Goal: Check status: Check status

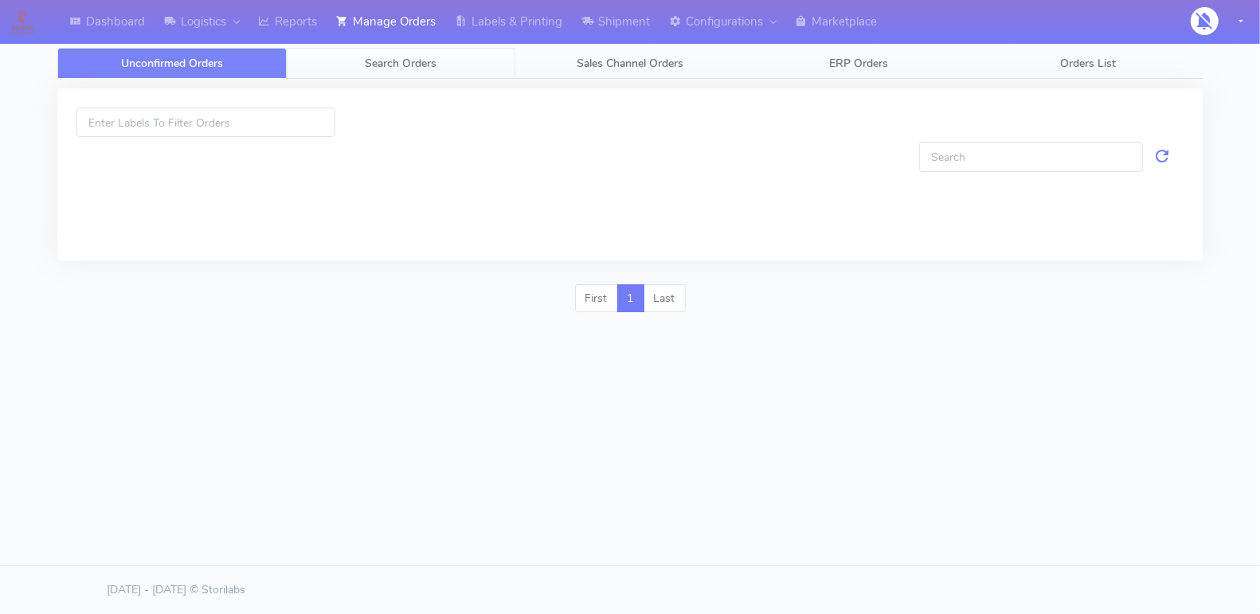
click at [419, 56] on span "Search Orders" at bounding box center [401, 63] width 72 height 15
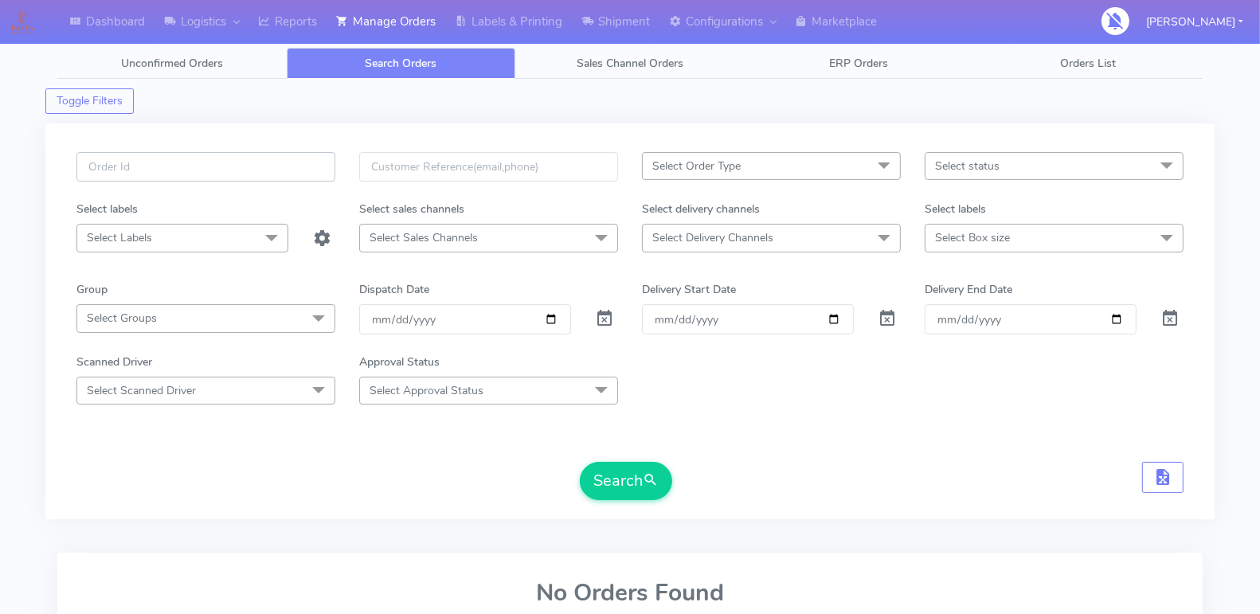
click at [268, 165] on input "text" at bounding box center [205, 166] width 259 height 29
paste input "1619262"
type input "1619262"
click at [603, 318] on span at bounding box center [604, 322] width 19 height 15
drag, startPoint x: 633, startPoint y: 476, endPoint x: 620, endPoint y: 470, distance: 14.2
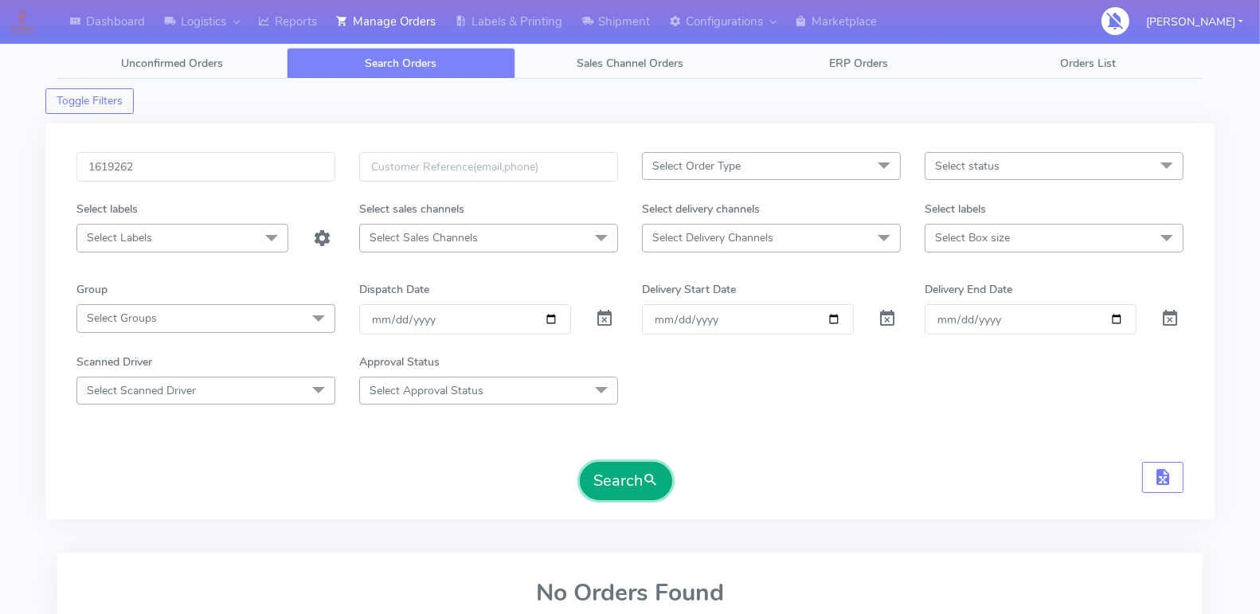
click at [633, 476] on button "Search" at bounding box center [626, 481] width 92 height 38
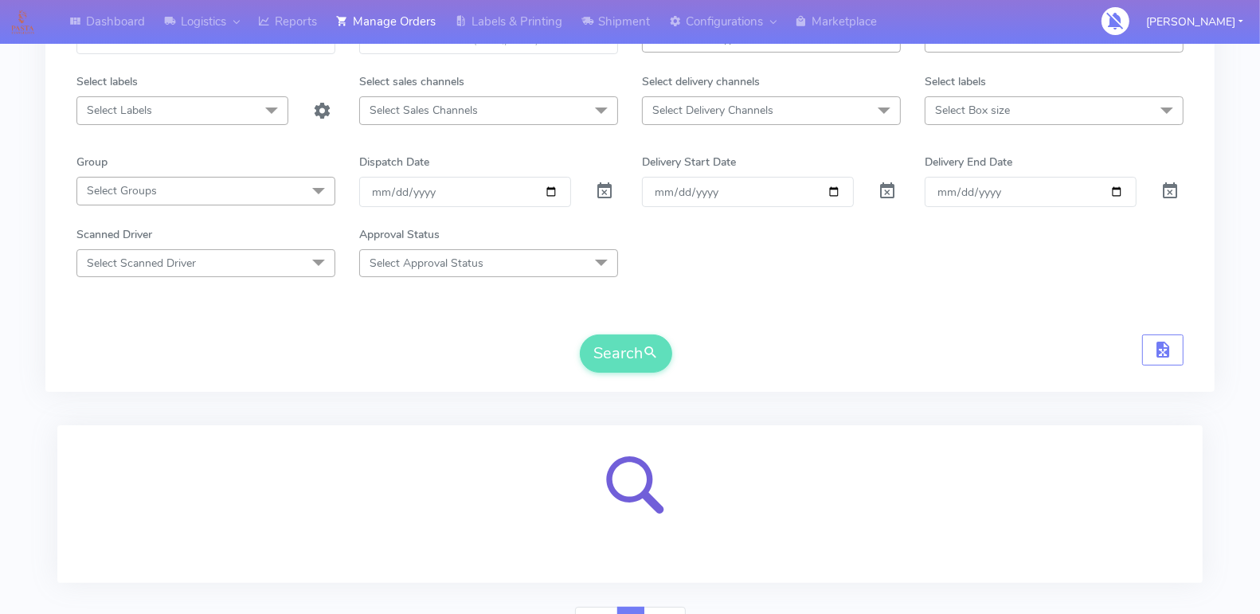
scroll to position [205, 0]
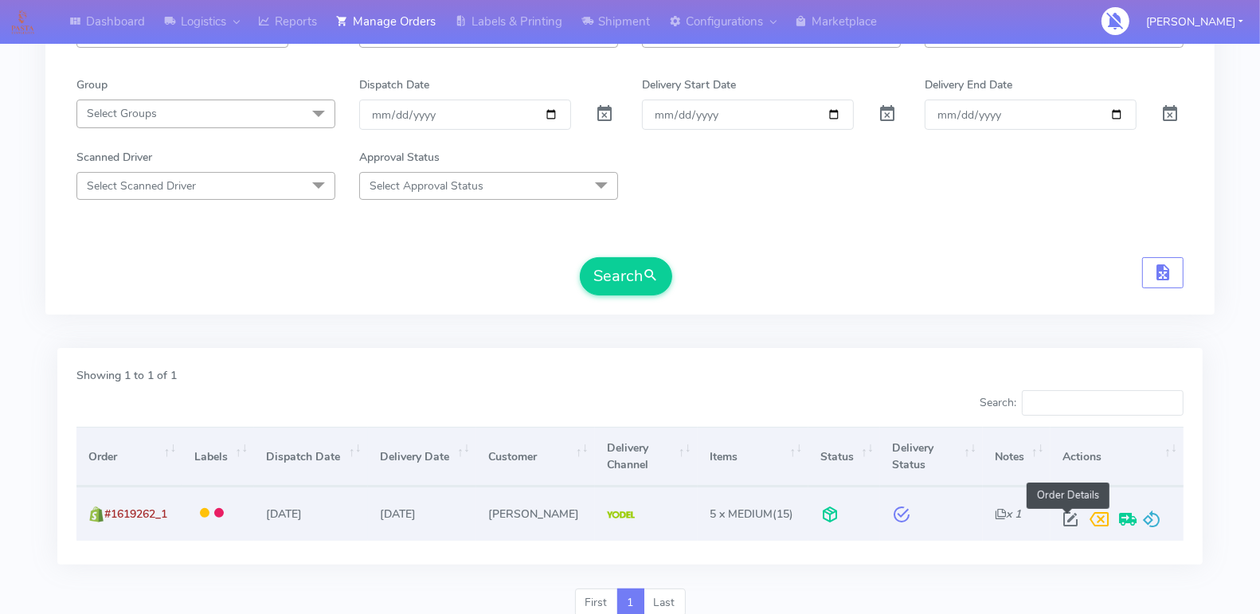
click at [1062, 516] on span at bounding box center [1070, 522] width 29 height 15
select select "5"
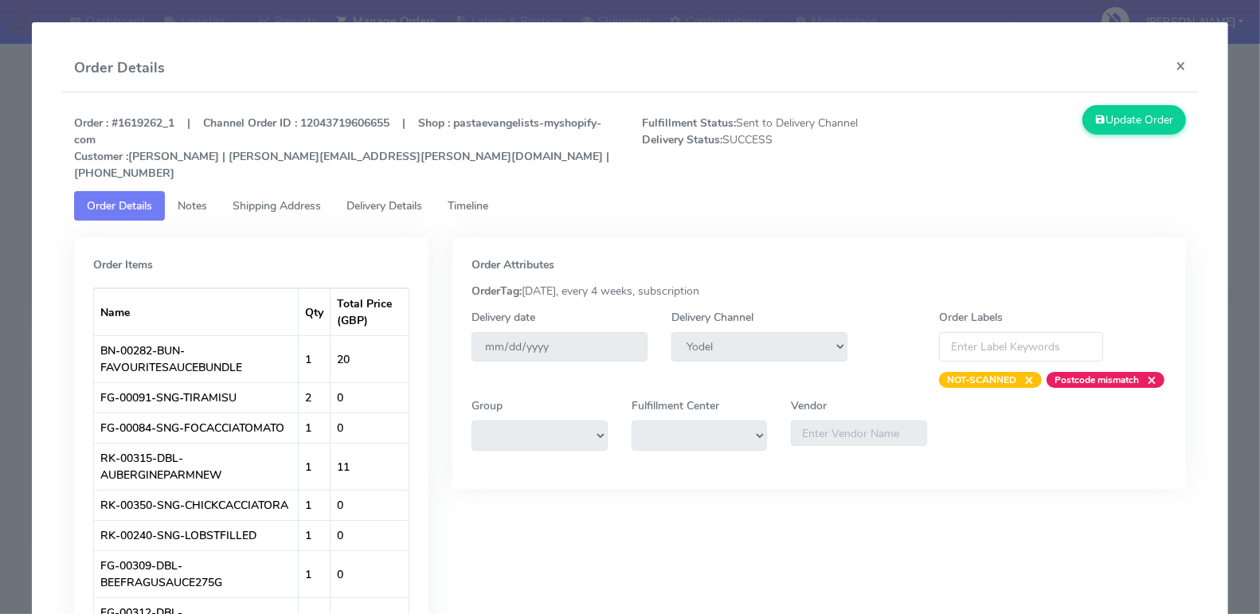
click at [479, 198] on span "Timeline" at bounding box center [468, 205] width 41 height 15
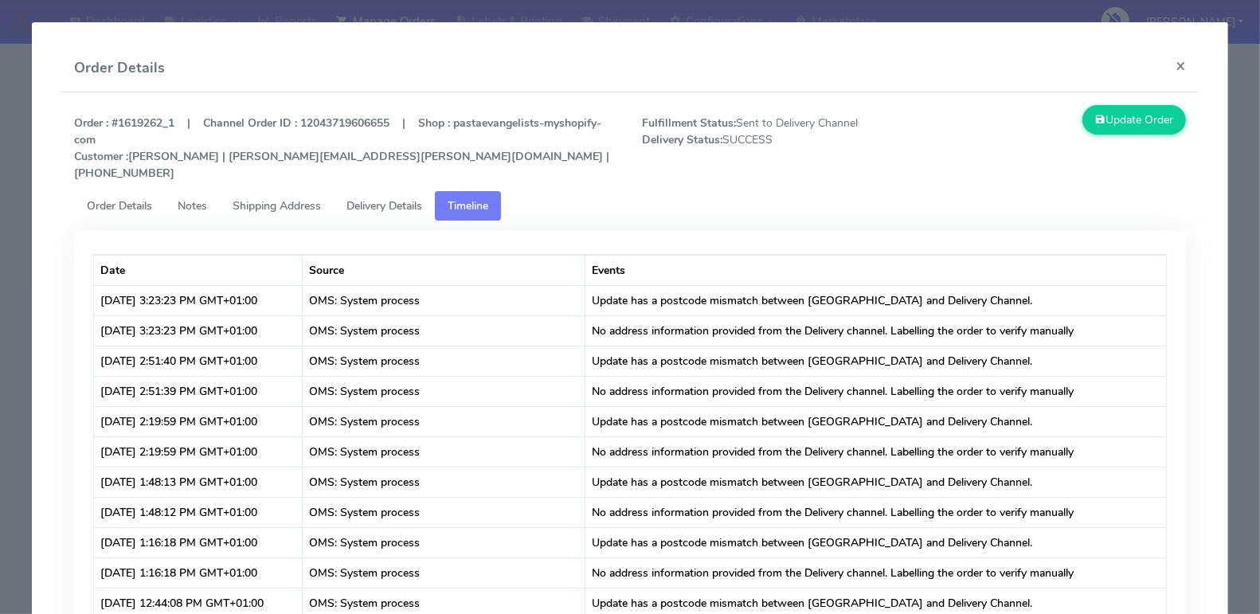
click at [389, 198] on span "Delivery Details" at bounding box center [384, 205] width 76 height 15
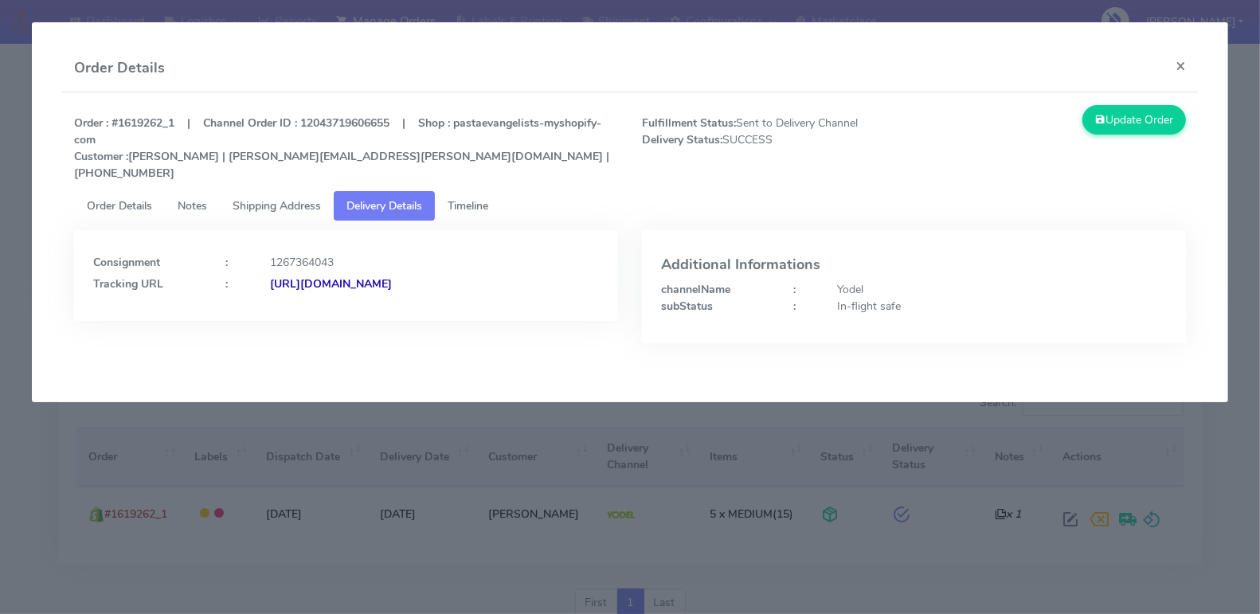
copy strong "JJD0002249960883812"
drag, startPoint x: 575, startPoint y: 265, endPoint x: 440, endPoint y: 305, distance: 141.1
click at [440, 305] on div "Consignment : 1267364043 Tracking URL : [URL][DOMAIN_NAME]" at bounding box center [346, 298] width 568 height 137
click at [449, 313] on div "Consignment : 1267364043 Tracking URL : [URL][DOMAIN_NAME]" at bounding box center [346, 298] width 568 height 137
click at [127, 198] on span "Order Details" at bounding box center [119, 205] width 65 height 15
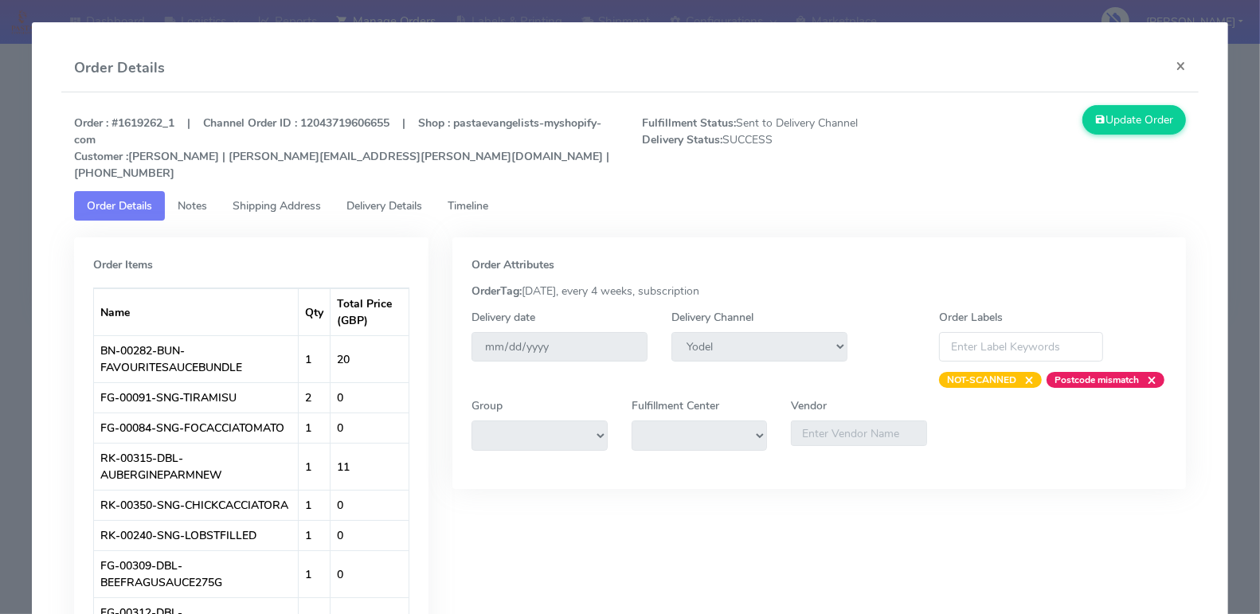
scroll to position [3, 0]
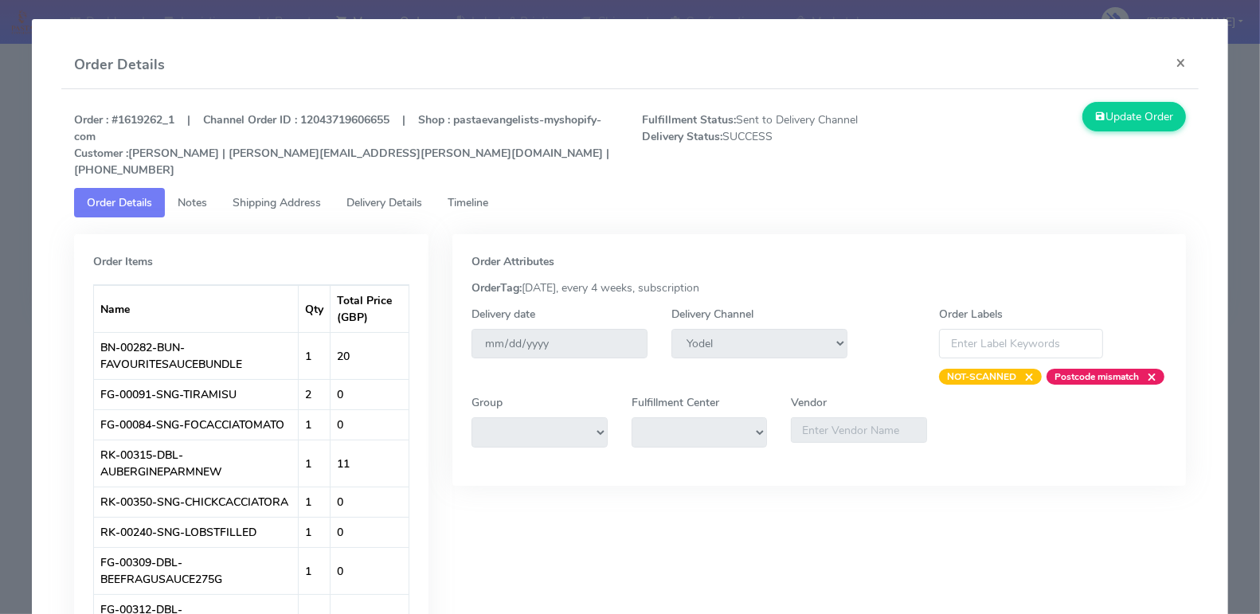
click at [187, 195] on span "Notes" at bounding box center [192, 202] width 29 height 15
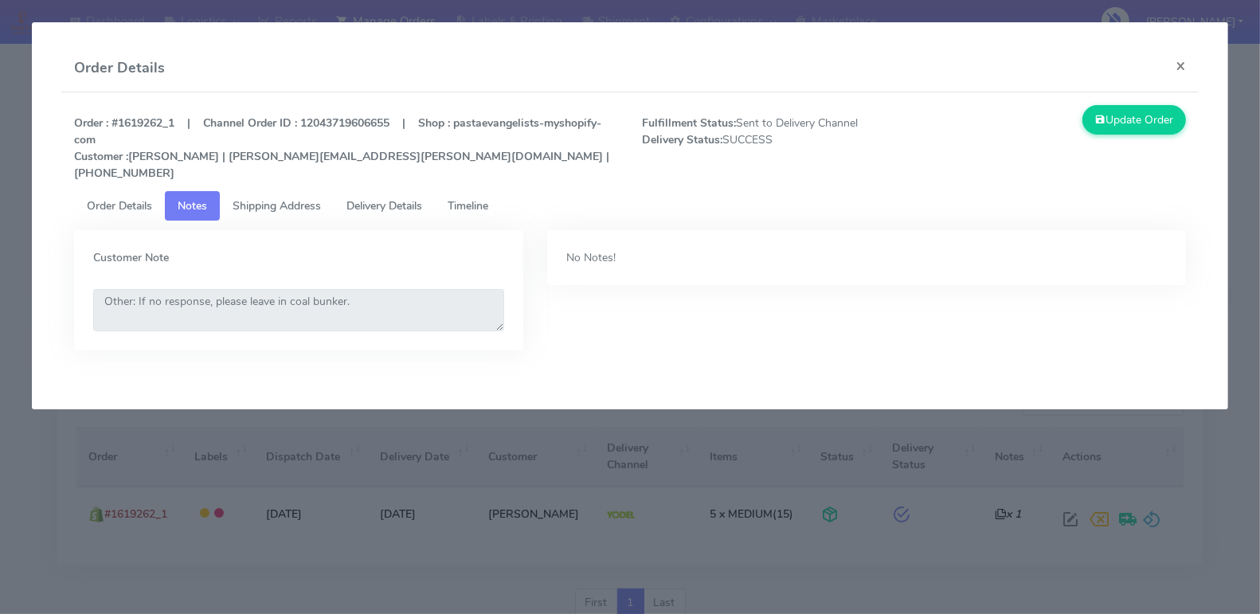
click at [287, 191] on link "Shipping Address" at bounding box center [277, 205] width 114 height 29
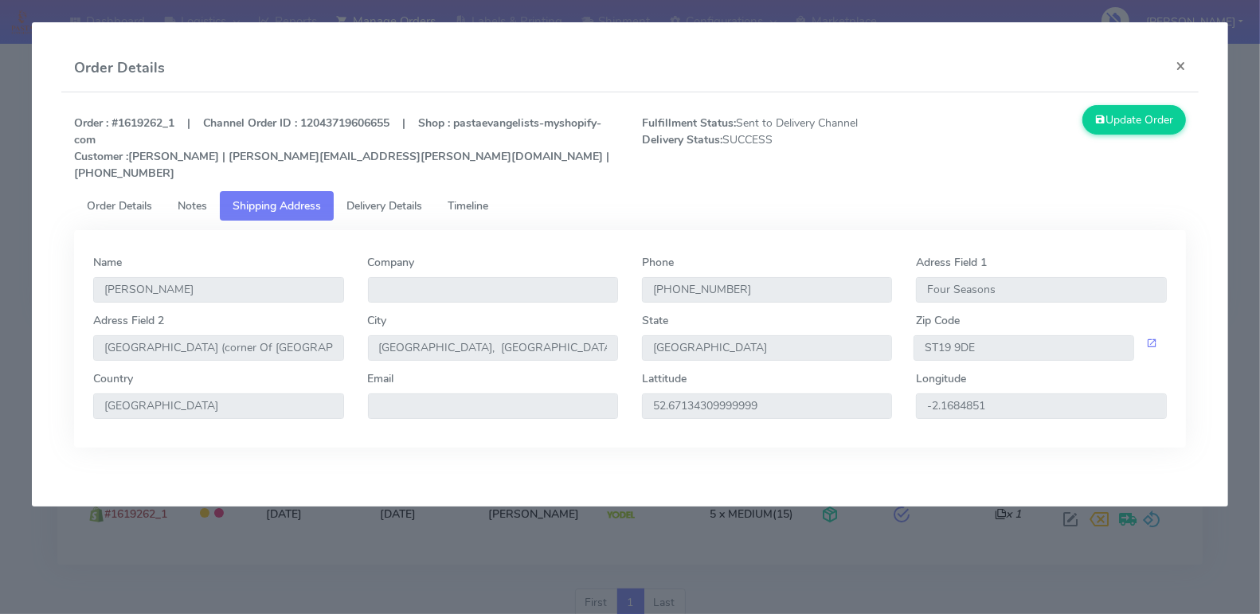
click at [115, 198] on span "Order Details" at bounding box center [119, 205] width 65 height 15
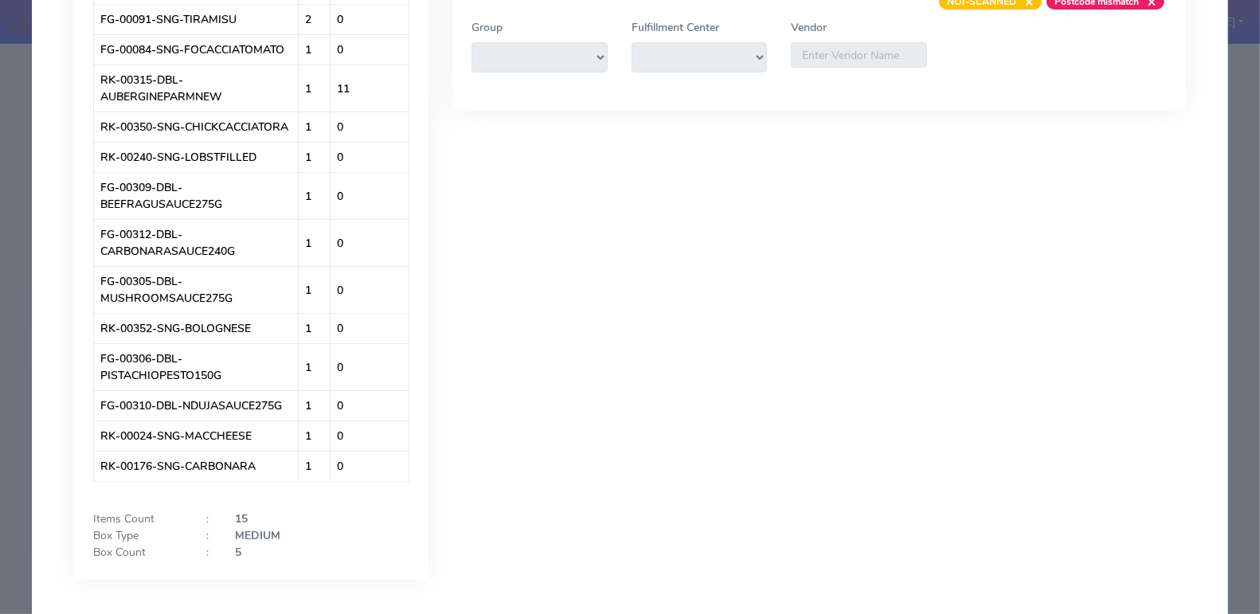
scroll to position [380, 0]
click at [585, 333] on div "Order Attributes OrderTag: [DATE], every 4 weeks, subscription Delivery date [D…" at bounding box center [818, 229] width 757 height 745
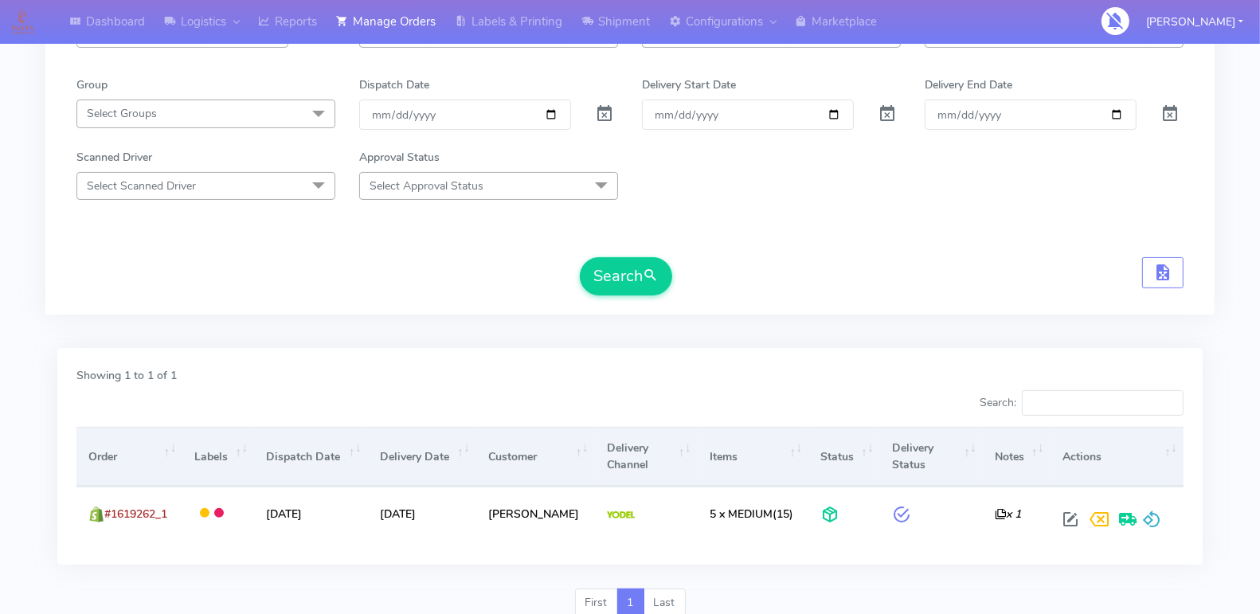
scroll to position [0, 0]
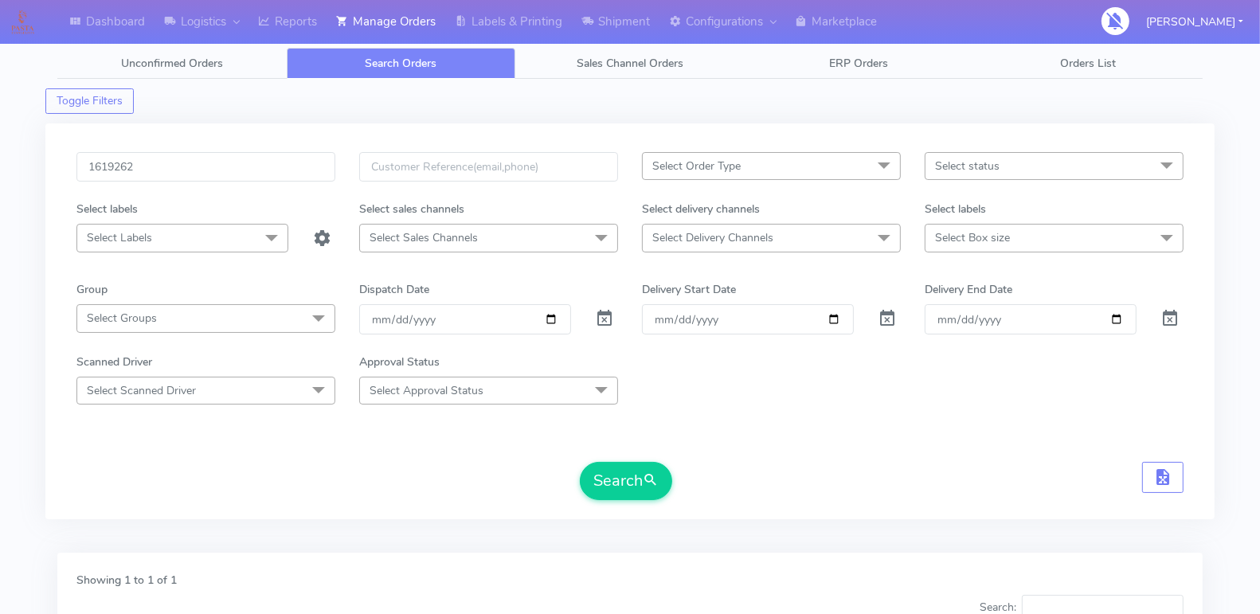
click at [258, 145] on div "1619262 Select Order Type Select All MEALS ATAVI One Off Pasta Club Gift Kit Ev…" at bounding box center [629, 321] width 1169 height 396
click at [624, 485] on button "Search" at bounding box center [626, 481] width 92 height 38
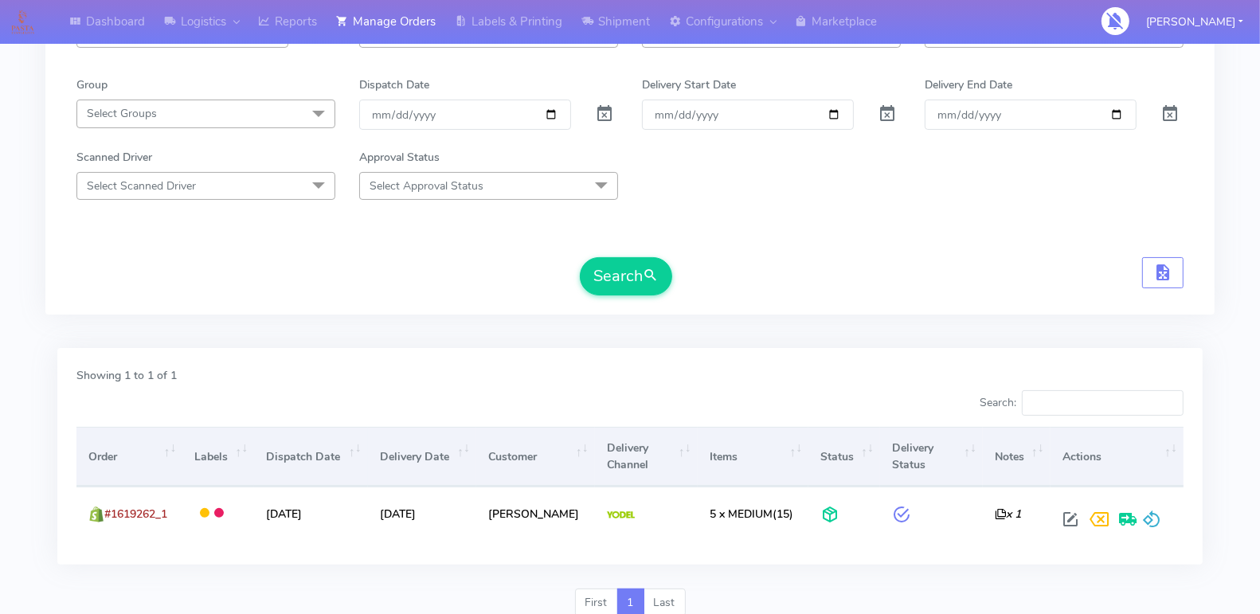
scroll to position [263, 0]
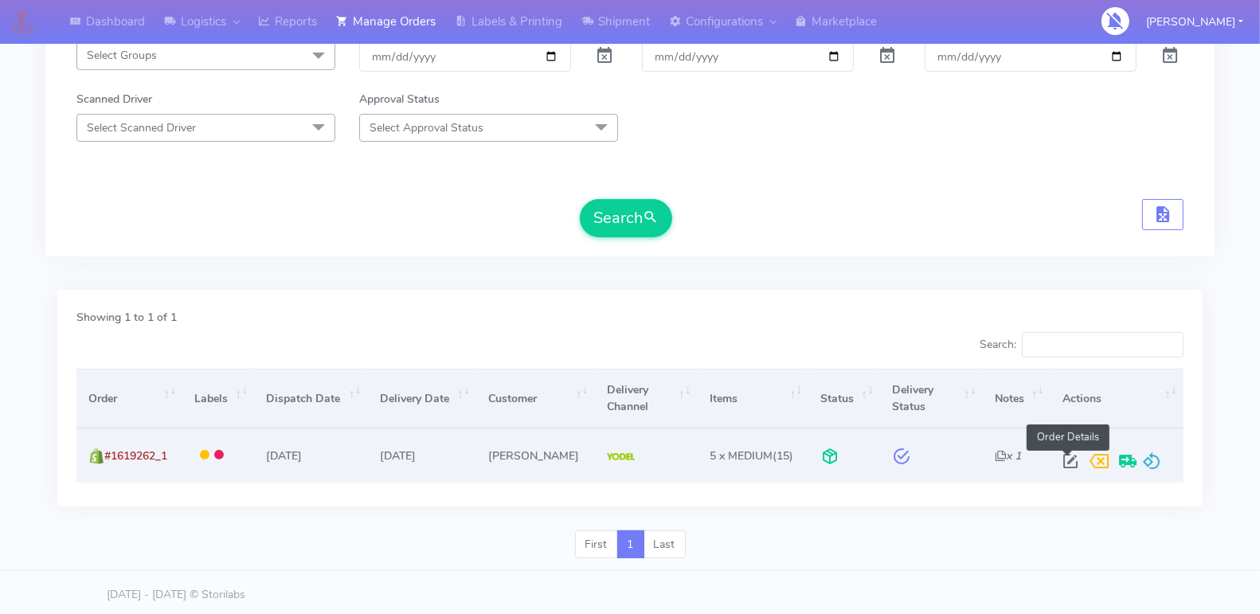
click at [1062, 457] on span at bounding box center [1070, 464] width 29 height 15
select select "5"
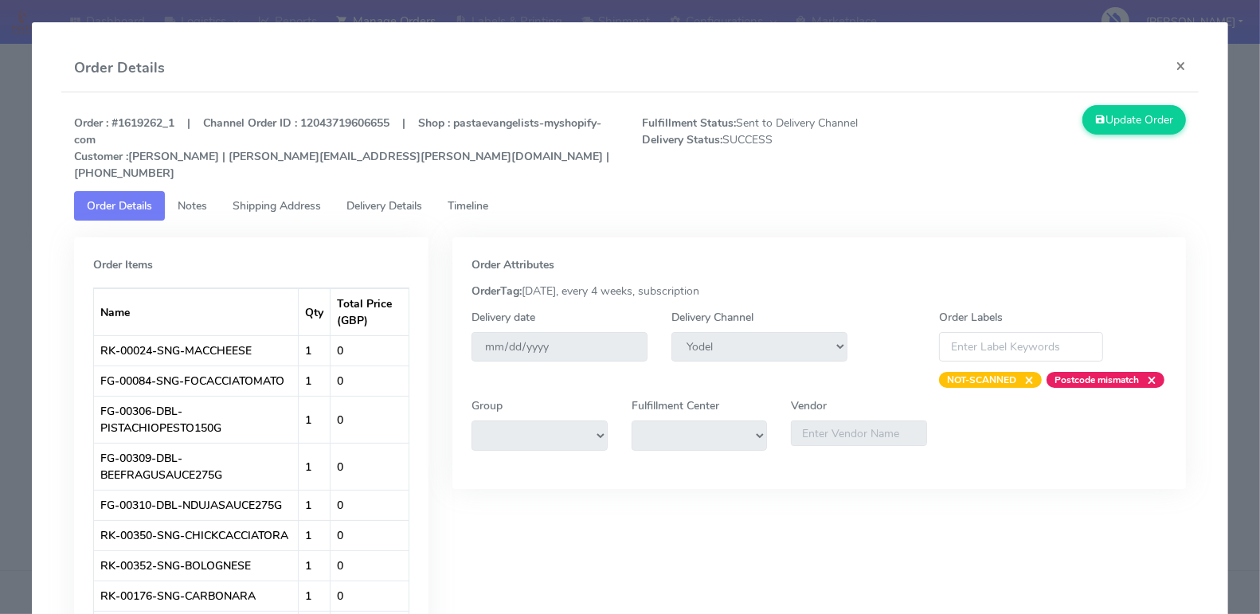
click at [476, 198] on span "Timeline" at bounding box center [468, 205] width 41 height 15
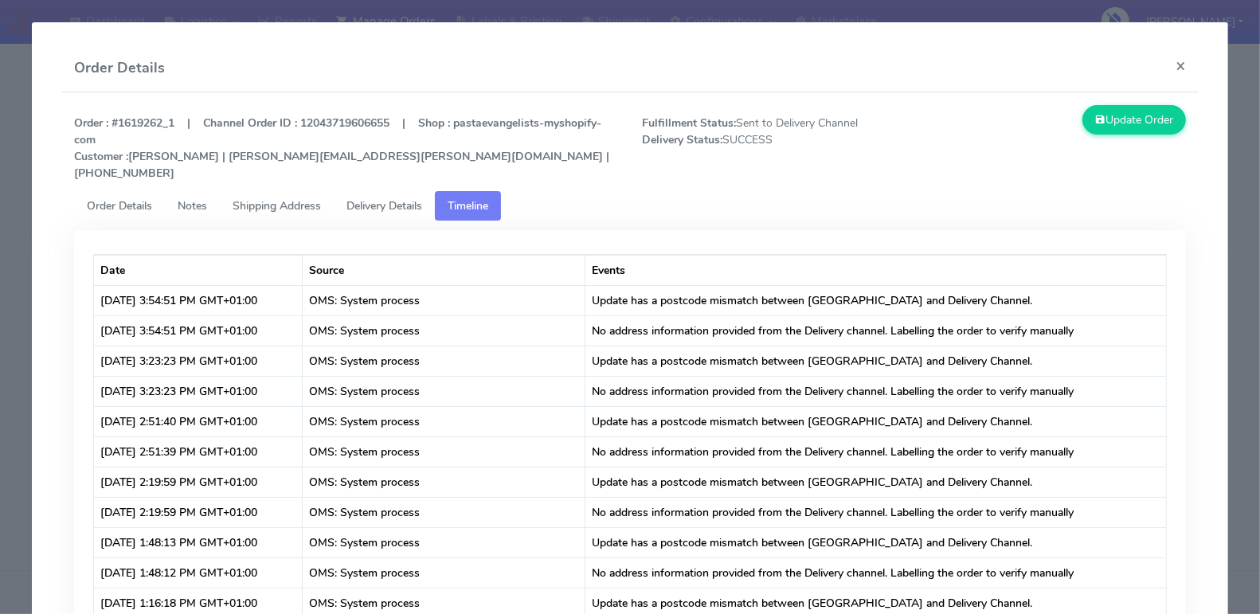
click at [419, 198] on span "Delivery Details" at bounding box center [384, 205] width 76 height 15
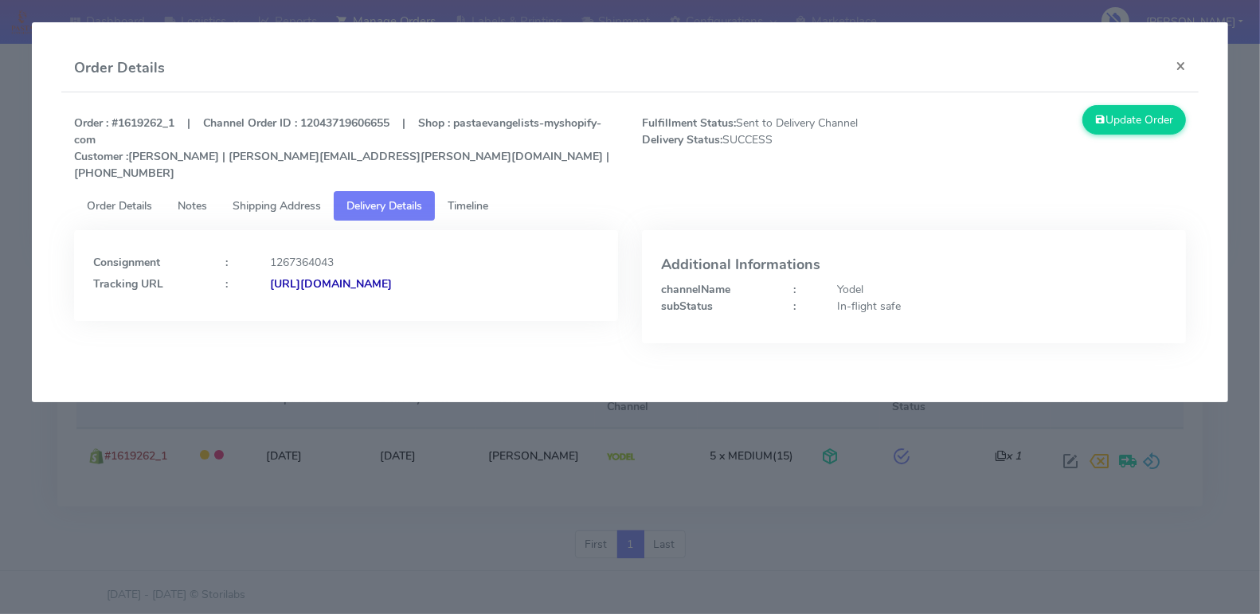
click at [130, 198] on span "Order Details" at bounding box center [119, 205] width 65 height 15
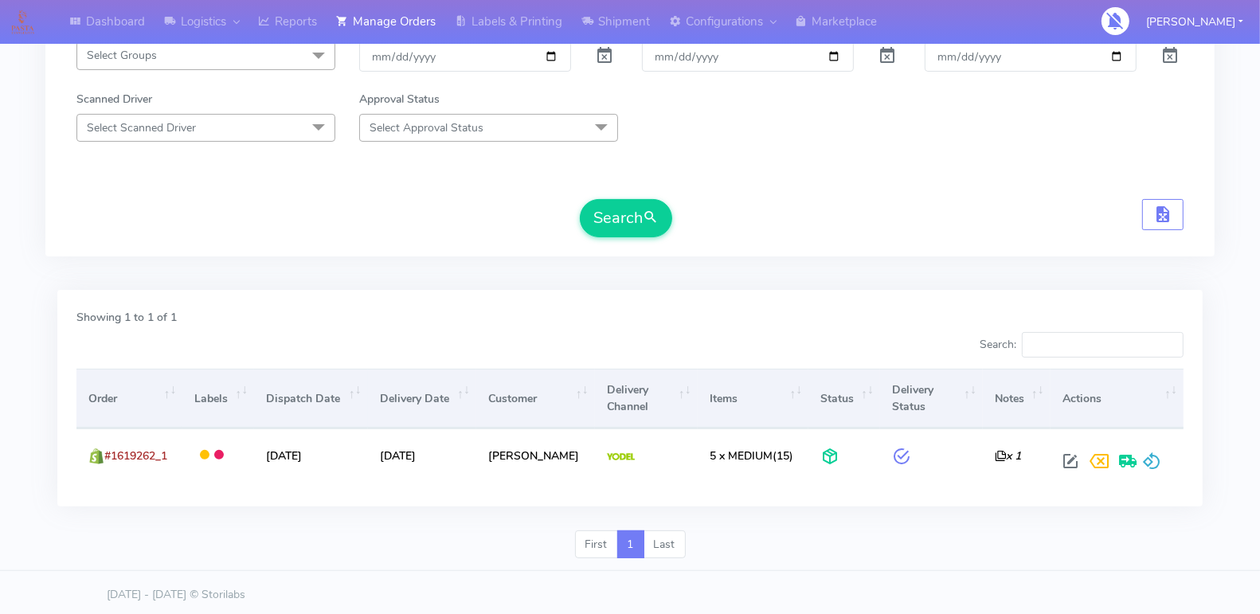
scroll to position [0, 0]
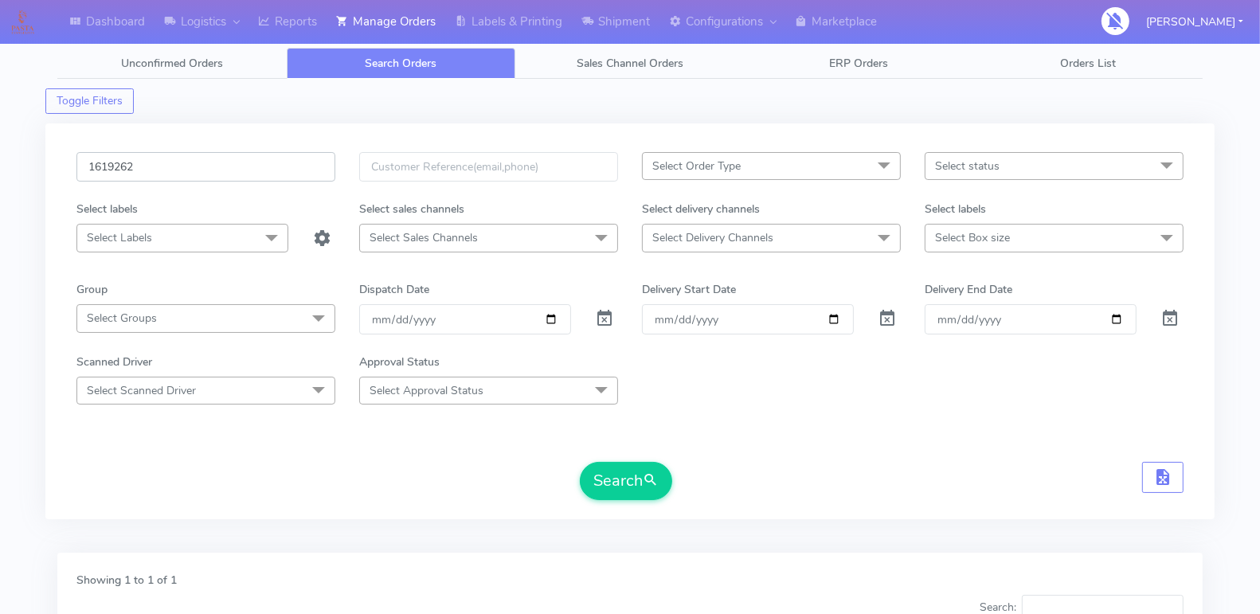
click at [184, 168] on input "1619262" at bounding box center [205, 166] width 259 height 29
paste input "56"
type input "1619256"
click at [623, 483] on button "Search" at bounding box center [626, 481] width 92 height 38
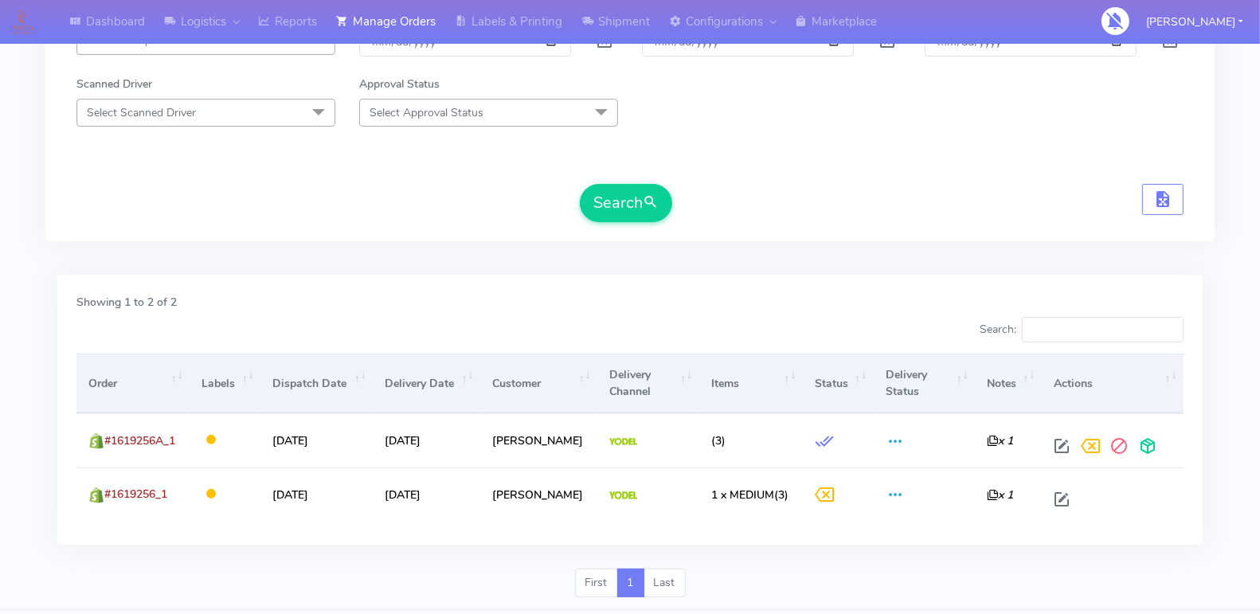
scroll to position [316, 0]
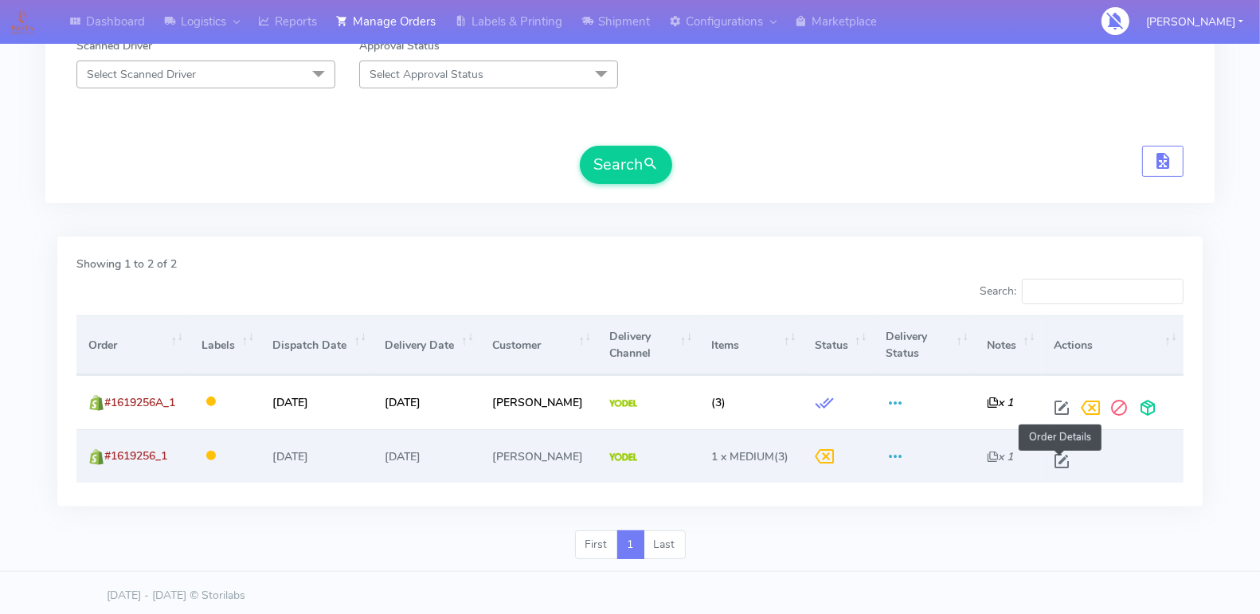
click at [1058, 457] on span at bounding box center [1061, 464] width 29 height 15
select select "5"
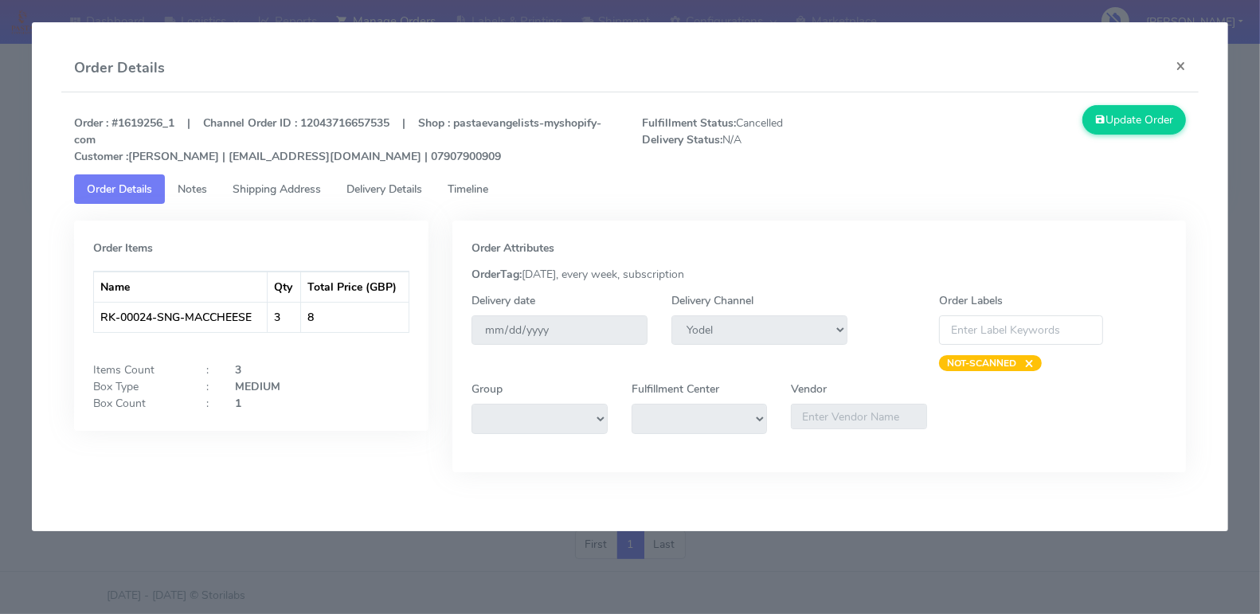
click at [467, 191] on span "Timeline" at bounding box center [468, 189] width 41 height 15
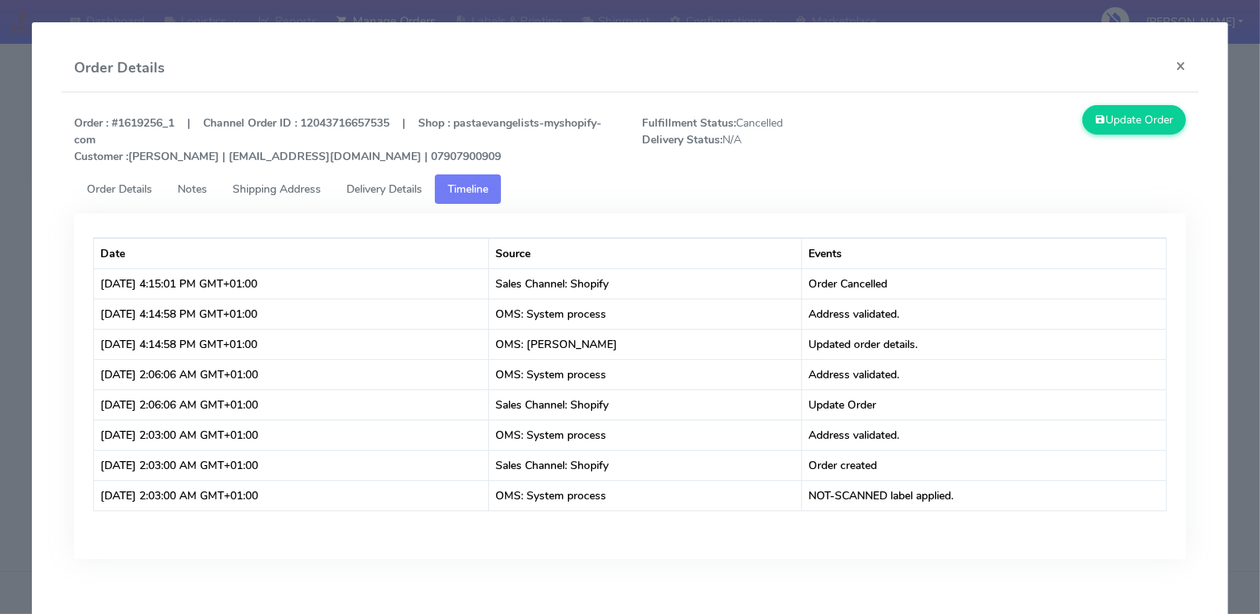
click at [130, 192] on span "Order Details" at bounding box center [119, 189] width 65 height 15
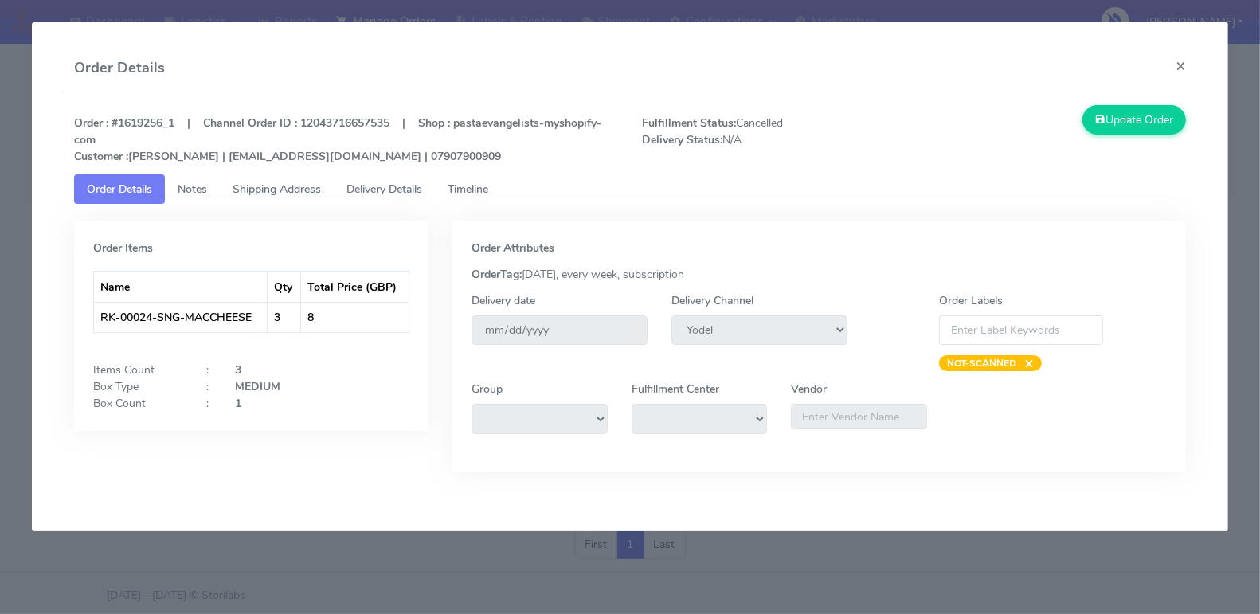
click at [453, 194] on link "Timeline" at bounding box center [468, 188] width 66 height 29
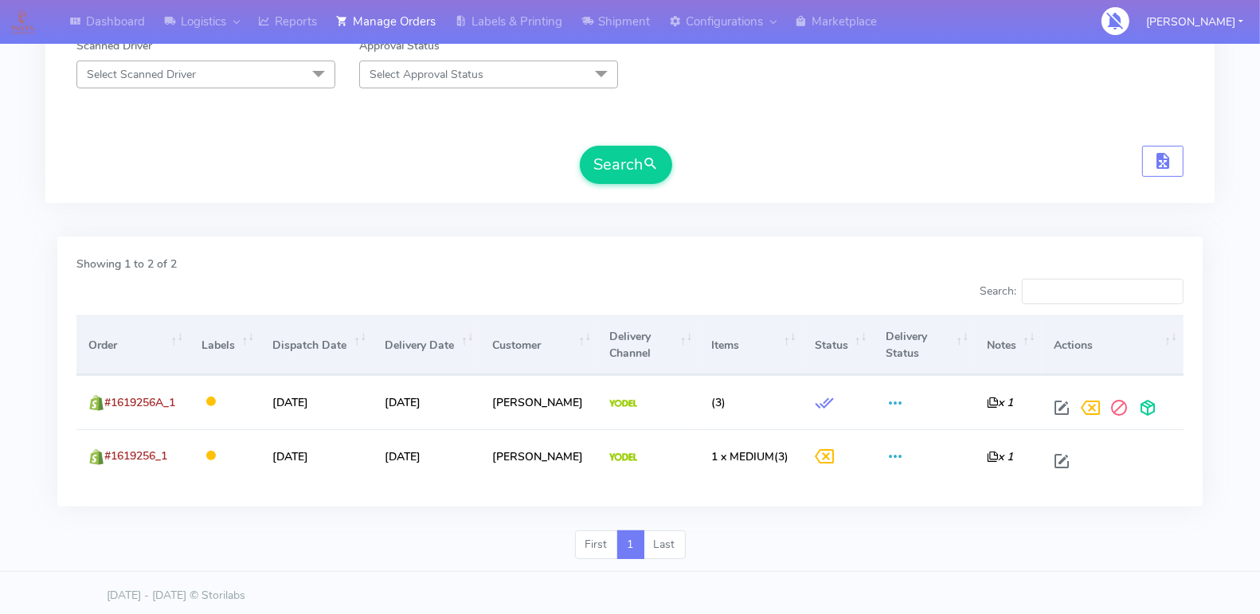
scroll to position [0, 0]
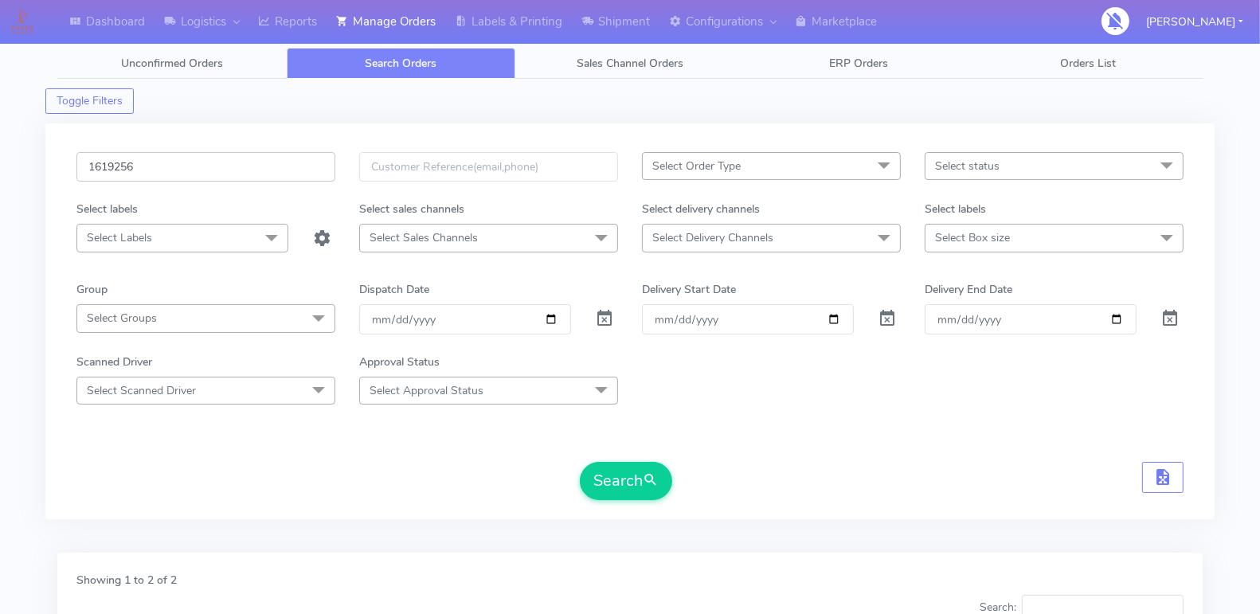
click at [201, 174] on input "1619256" at bounding box center [205, 166] width 259 height 29
paste input "62"
type input "1619262"
click at [601, 477] on button "Search" at bounding box center [626, 481] width 92 height 38
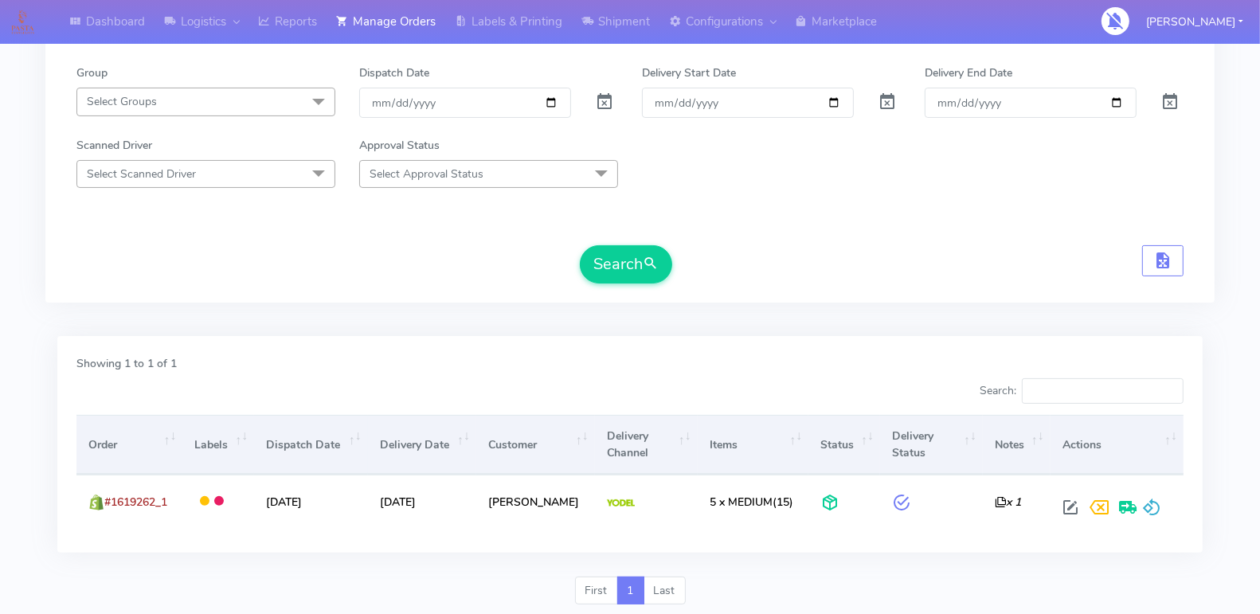
scroll to position [263, 0]
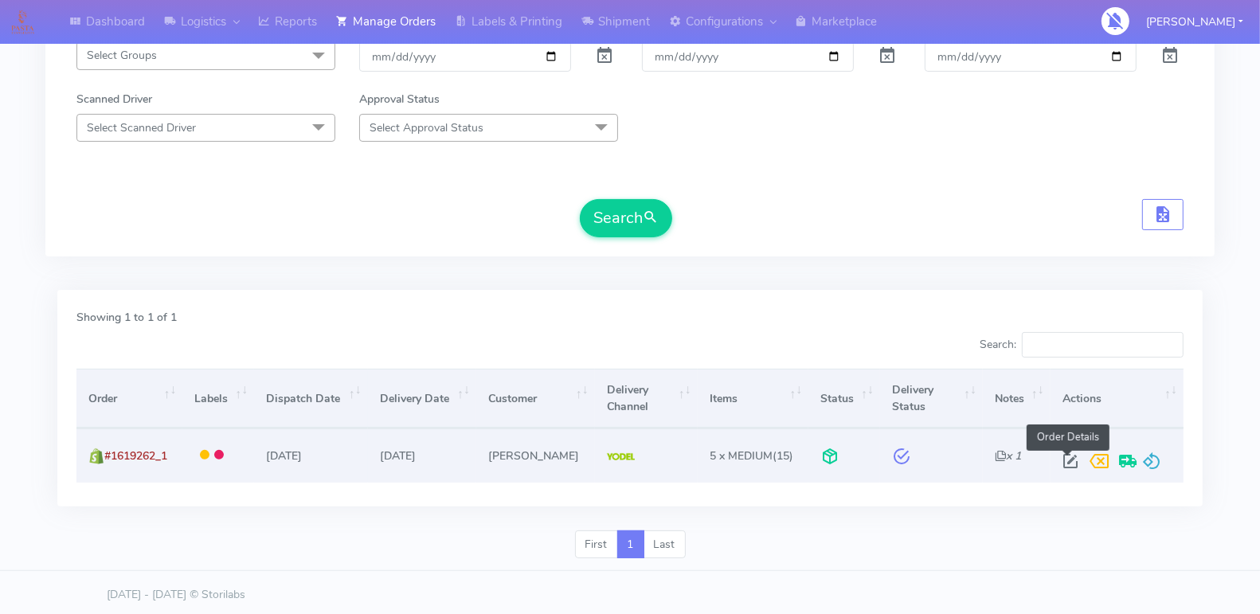
click at [1061, 457] on span at bounding box center [1070, 464] width 29 height 15
select select "5"
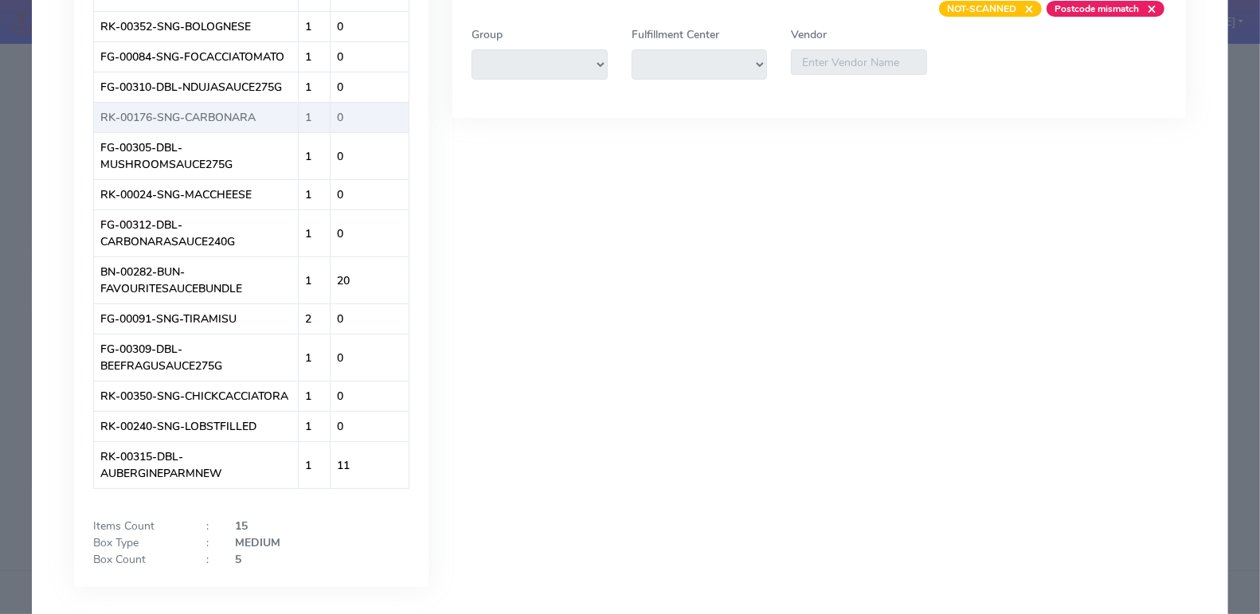
scroll to position [402, 0]
